Goal: Communication & Community: Participate in discussion

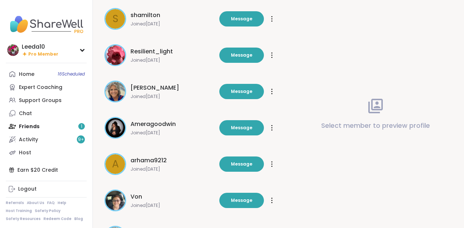
scroll to position [238, 0]
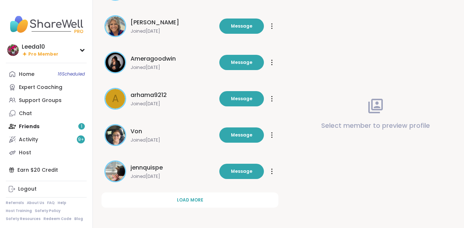
click at [274, 103] on div at bounding box center [271, 99] width 7 height 12
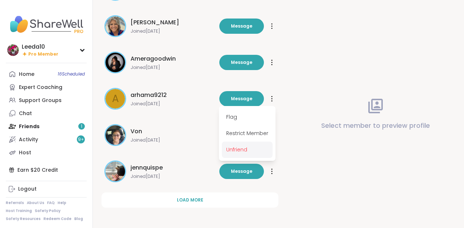
click at [238, 149] on span "Unfriend" at bounding box center [247, 149] width 51 height 16
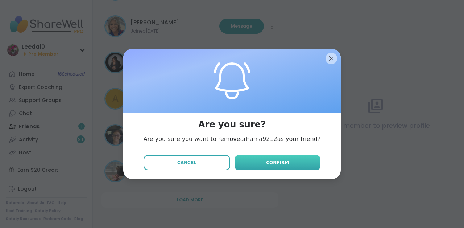
click at [249, 158] on button "Confirm" at bounding box center [277, 162] width 86 height 15
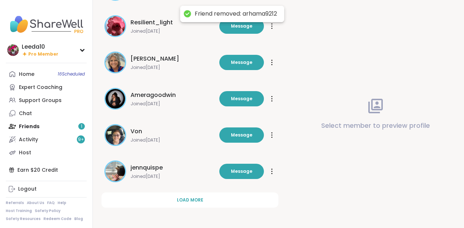
scroll to position [0, 0]
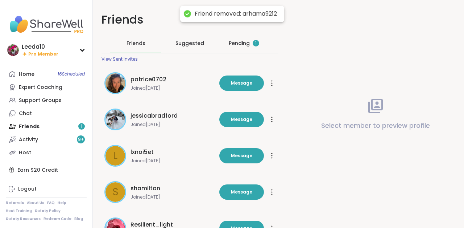
click at [245, 42] on div "Pending 1" at bounding box center [244, 42] width 30 height 7
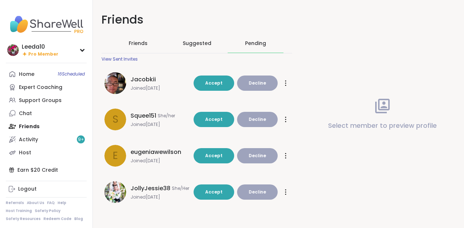
click at [285, 120] on icon at bounding box center [285, 119] width 1 height 6
click at [254, 117] on span "Decline" at bounding box center [257, 119] width 17 height 7
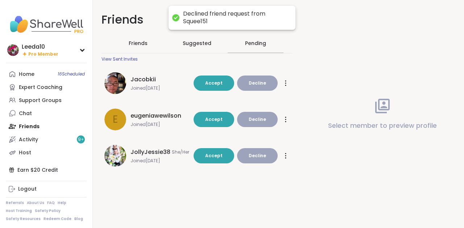
click at [254, 117] on span "Decline" at bounding box center [257, 119] width 17 height 7
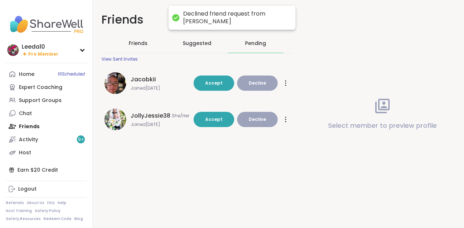
click at [254, 117] on span "Decline" at bounding box center [257, 119] width 17 height 7
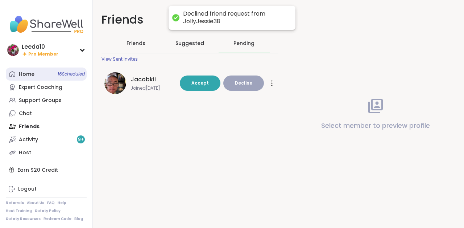
click at [27, 70] on link "Home 16 Scheduled" at bounding box center [46, 73] width 81 height 13
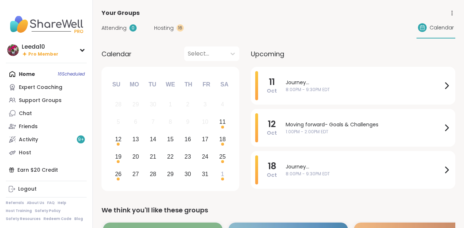
click at [162, 26] on span "Hosting" at bounding box center [164, 28] width 20 height 8
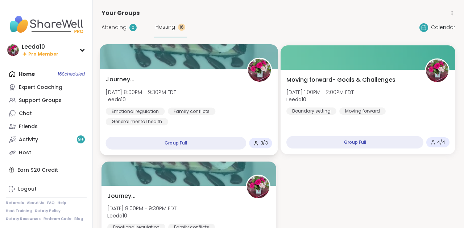
click at [169, 145] on div "Group Full" at bounding box center [176, 143] width 141 height 13
click at [145, 79] on div "Journey... [DATE] 8:00PM - 9:30PM EDT Leeda10 Emotional regulation Family confl…" at bounding box center [189, 100] width 166 height 50
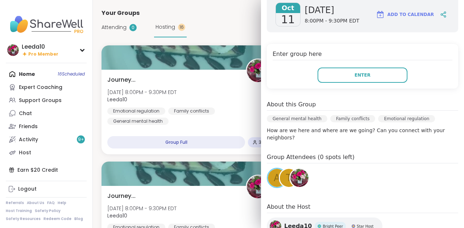
scroll to position [129, 0]
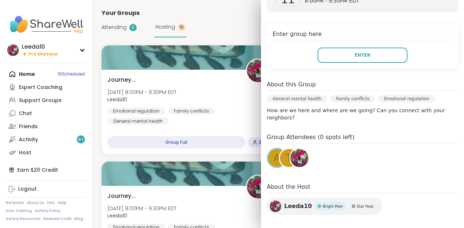
click at [285, 154] on div "t" at bounding box center [289, 158] width 18 height 18
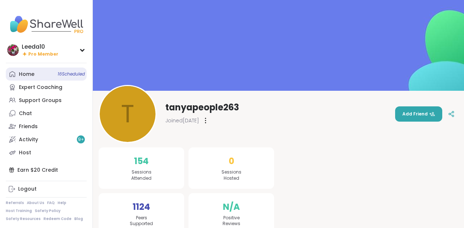
click at [31, 74] on div "Home 16 Scheduled" at bounding box center [27, 74] width 16 height 7
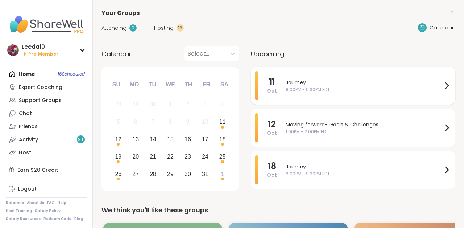
click at [342, 83] on span "Journey..." at bounding box center [364, 83] width 157 height 8
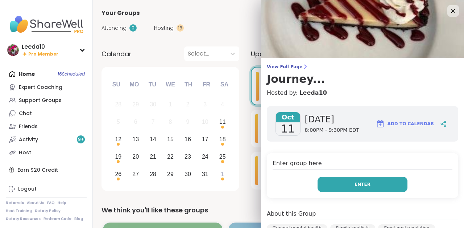
click at [377, 182] on button "Enter" at bounding box center [362, 183] width 90 height 15
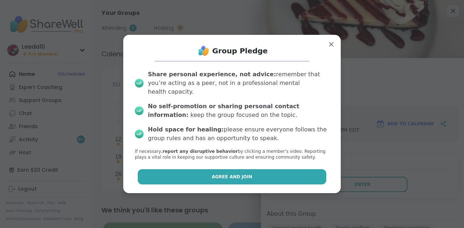
click at [292, 171] on button "Agree and Join" at bounding box center [232, 176] width 189 height 15
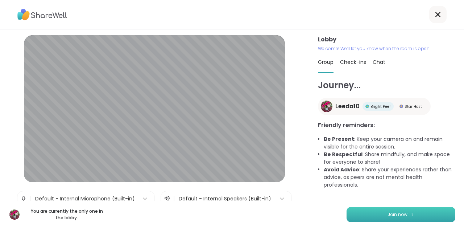
click at [431, 217] on button "Join now" at bounding box center [400, 214] width 109 height 15
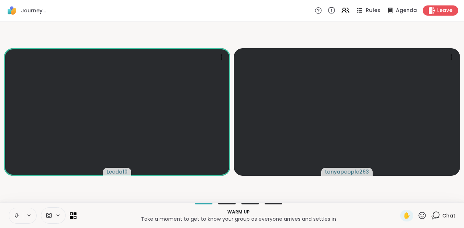
click at [375, 8] on span "Rules" at bounding box center [373, 11] width 15 height 8
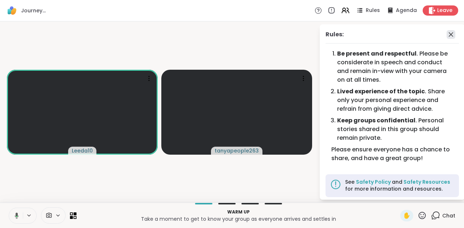
click at [452, 34] on icon at bounding box center [450, 34] width 9 height 9
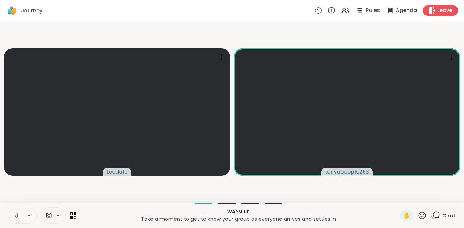
click at [16, 216] on icon at bounding box center [16, 215] width 7 height 7
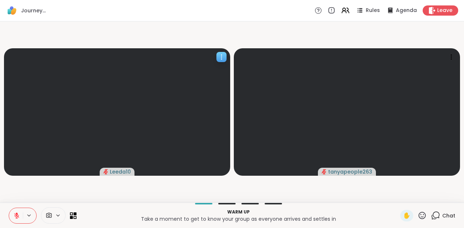
click at [222, 57] on icon at bounding box center [221, 56] width 7 height 7
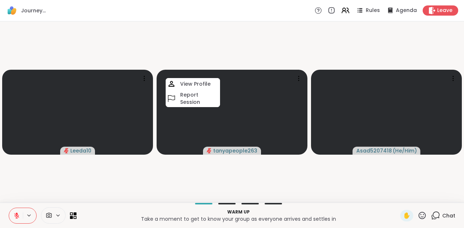
click at [19, 216] on icon at bounding box center [16, 215] width 7 height 7
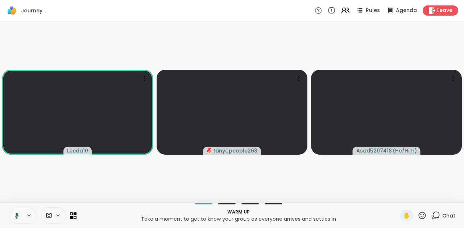
click at [346, 10] on icon at bounding box center [345, 10] width 9 height 9
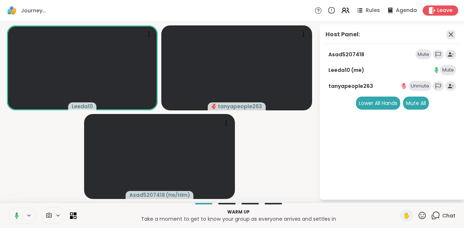
click at [452, 33] on icon at bounding box center [450, 34] width 9 height 9
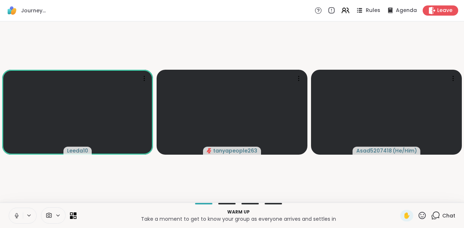
click at [377, 13] on span "Rules" at bounding box center [373, 11] width 15 height 8
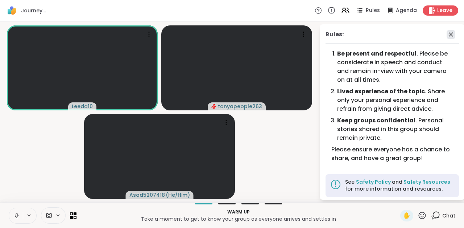
click at [453, 38] on icon at bounding box center [450, 34] width 9 height 9
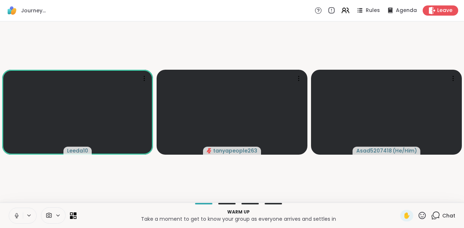
click at [16, 215] on icon at bounding box center [17, 214] width 2 height 3
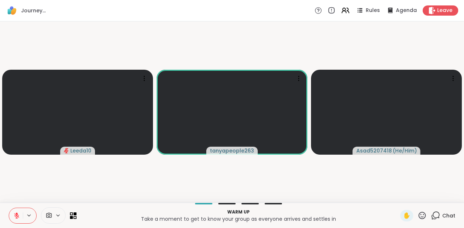
click at [14, 213] on icon at bounding box center [16, 215] width 7 height 7
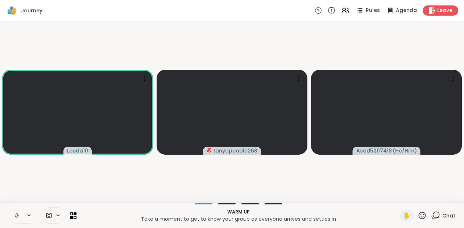
click at [16, 218] on icon at bounding box center [16, 215] width 7 height 7
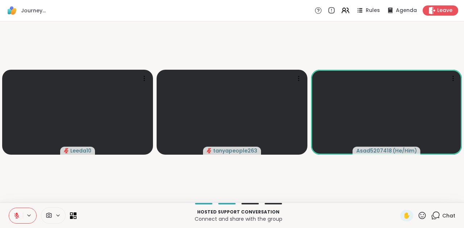
click at [16, 218] on icon at bounding box center [16, 215] width 7 height 7
click at [18, 216] on icon at bounding box center [16, 215] width 7 height 7
click at [18, 216] on icon at bounding box center [16, 215] width 5 height 5
click at [18, 216] on icon at bounding box center [16, 215] width 7 height 7
click at [18, 216] on icon at bounding box center [16, 215] width 5 height 5
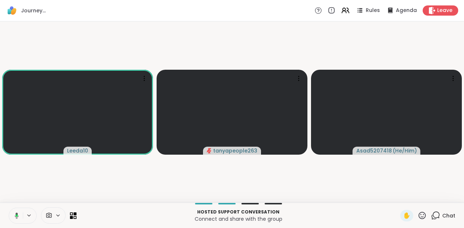
click at [18, 216] on icon at bounding box center [17, 215] width 4 height 6
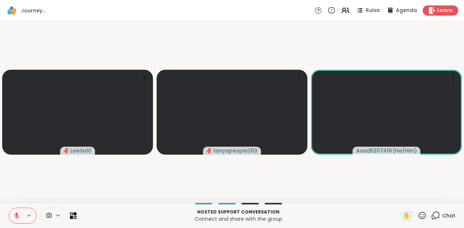
click at [18, 216] on icon at bounding box center [16, 215] width 5 height 5
click at [18, 216] on icon at bounding box center [16, 215] width 7 height 7
click at [18, 216] on icon at bounding box center [16, 215] width 5 height 5
click at [18, 216] on icon at bounding box center [16, 215] width 7 height 7
click at [18, 216] on icon at bounding box center [16, 215] width 5 height 5
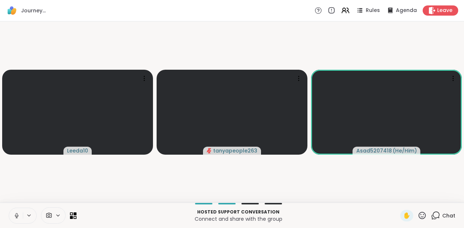
click at [18, 216] on icon at bounding box center [16, 215] width 7 height 7
click at [18, 216] on icon at bounding box center [16, 215] width 5 height 5
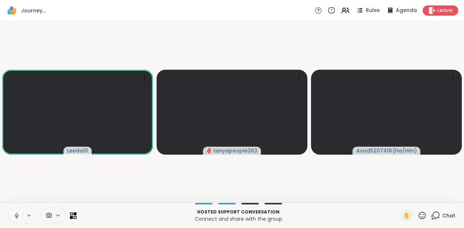
click at [18, 216] on icon at bounding box center [16, 215] width 7 height 7
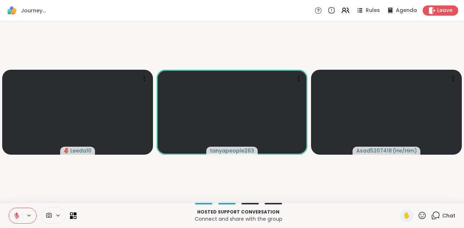
click at [18, 216] on icon at bounding box center [16, 215] width 5 height 5
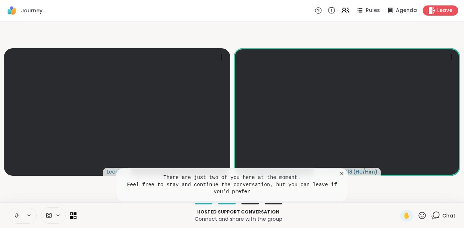
click at [341, 173] on icon at bounding box center [341, 173] width 7 height 7
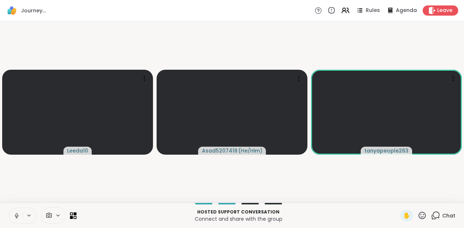
click at [15, 215] on icon at bounding box center [17, 215] width 4 height 2
click at [424, 217] on icon at bounding box center [421, 215] width 9 height 9
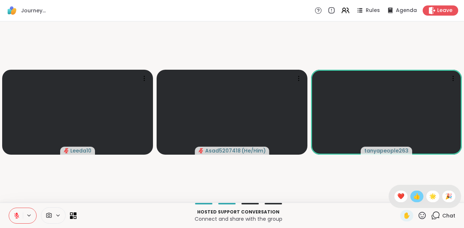
click at [416, 198] on span "👍" at bounding box center [416, 196] width 7 height 9
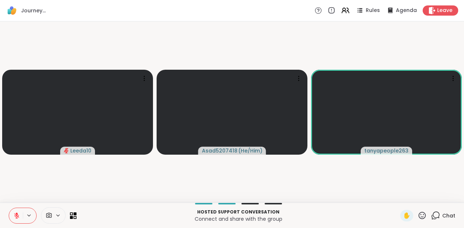
click at [17, 215] on icon at bounding box center [16, 215] width 7 height 7
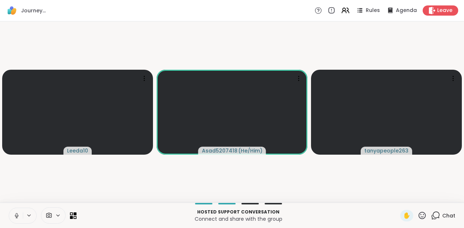
click at [17, 212] on icon at bounding box center [16, 215] width 7 height 7
click at [17, 212] on icon at bounding box center [17, 213] width 2 height 3
click at [16, 212] on icon at bounding box center [16, 215] width 7 height 7
click at [424, 216] on icon at bounding box center [421, 215] width 9 height 9
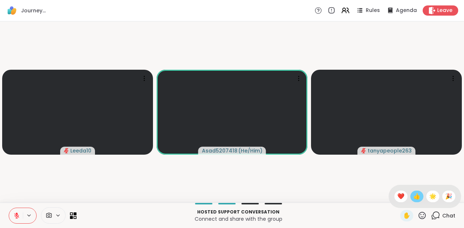
click at [419, 197] on span "👍" at bounding box center [416, 196] width 7 height 9
click at [422, 216] on icon at bounding box center [422, 214] width 7 height 7
click at [416, 201] on div "👍" at bounding box center [416, 196] width 13 height 12
click at [423, 215] on icon at bounding box center [421, 215] width 9 height 9
click at [419, 199] on span "👍" at bounding box center [416, 196] width 7 height 9
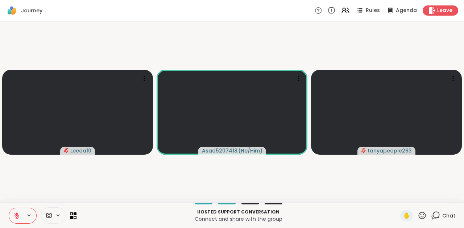
click at [17, 215] on icon at bounding box center [17, 213] width 2 height 3
